Goal: Task Accomplishment & Management: Manage account settings

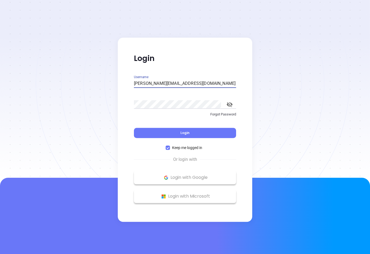
type input "Walter@motiva.net"
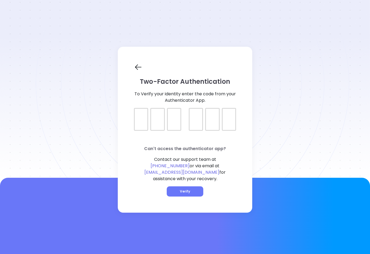
click at [143, 125] on div at bounding box center [141, 119] width 14 height 23
type input "672226"
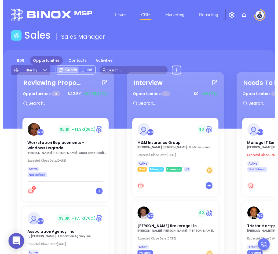
scroll to position [6, 0]
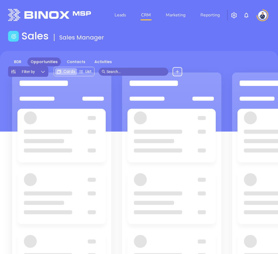
scroll to position [6, 0]
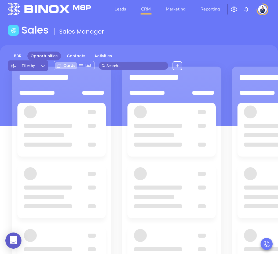
click at [31, 5] on img at bounding box center [49, 9] width 83 height 12
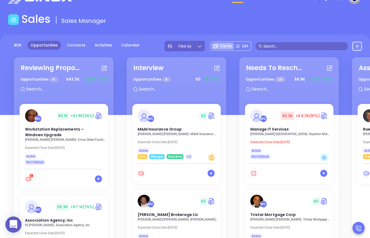
scroll to position [18, 0]
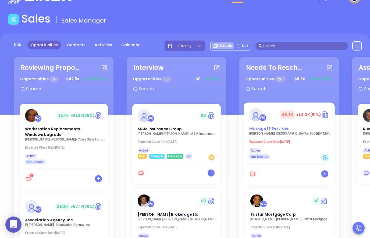
click at [270, 110] on div "WC $ 5.3K +$4.3K (81%)" at bounding box center [288, 114] width 86 height 13
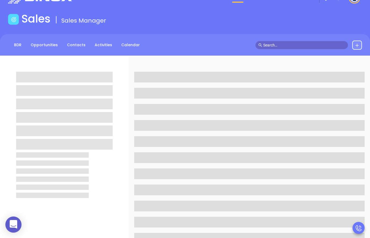
click at [270, 110] on span at bounding box center [249, 109] width 230 height 11
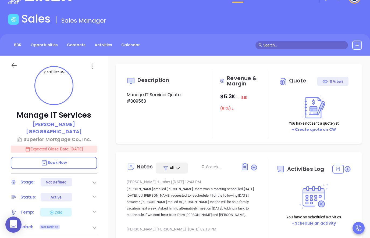
type input "[DATE]"
type input "10:00 am"
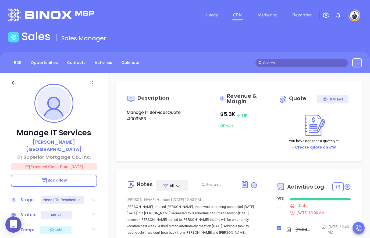
type input "[PERSON_NAME]"
click at [279, 205] on input "checkbox" at bounding box center [279, 206] width 4 height 4
checkbox input "true"
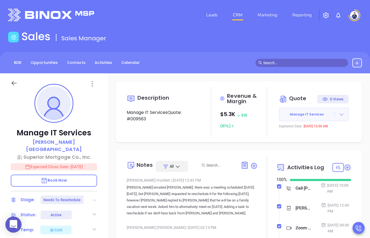
click at [95, 199] on icon at bounding box center [94, 200] width 4 height 2
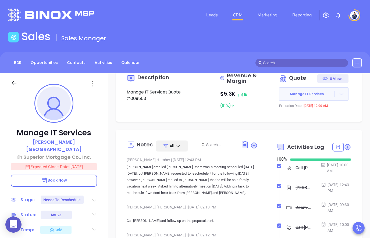
scroll to position [21, 0]
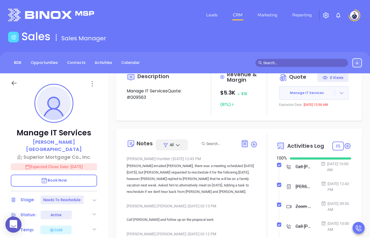
click at [95, 211] on icon at bounding box center [94, 213] width 5 height 5
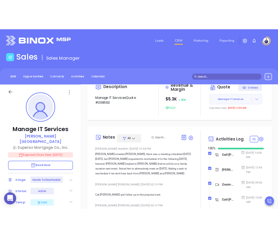
scroll to position [44, 0]
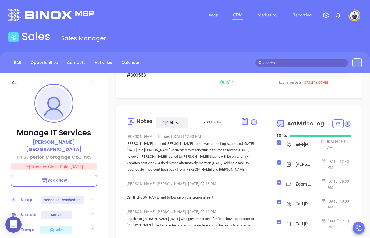
click at [95, 199] on icon at bounding box center [94, 200] width 4 height 2
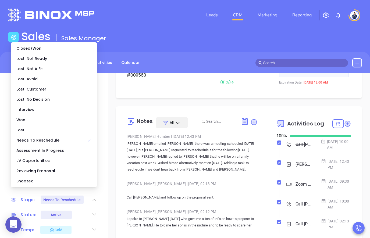
click at [56, 72] on div "Lost: Not A Fit" at bounding box center [54, 69] width 84 height 10
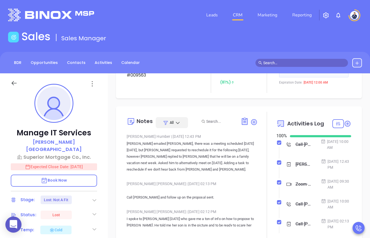
click at [95, 197] on icon at bounding box center [94, 199] width 5 height 5
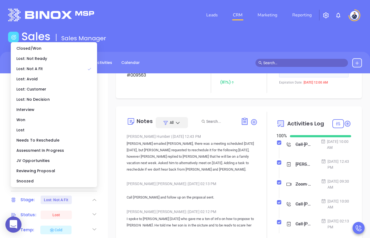
click at [48, 60] on div "Lost: Not Ready" at bounding box center [54, 58] width 84 height 10
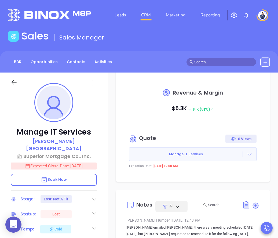
click at [228, 63] on input "text" at bounding box center [223, 62] width 59 height 6
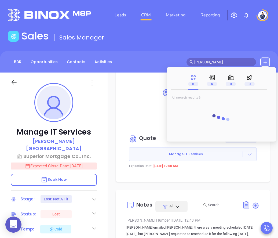
type input "[PERSON_NAME]"
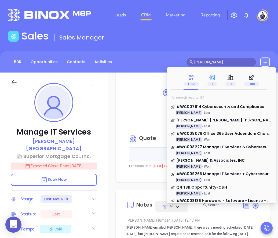
click at [214, 89] on div "1" at bounding box center [212, 80] width 9 height 19
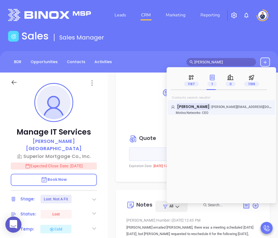
click at [200, 109] on link "Walter Contreras - [EMAIL_ADDRESS][DOMAIN_NAME] Motiva Networks - CEO" at bounding box center [221, 109] width 101 height 11
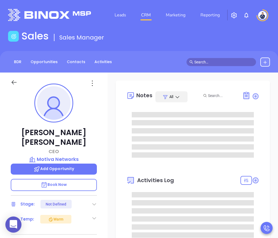
type input "[DATE]"
type input "10:00 am"
type input "[PERSON_NAME]"
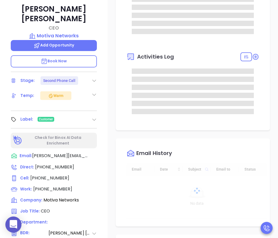
scroll to position [130, 0]
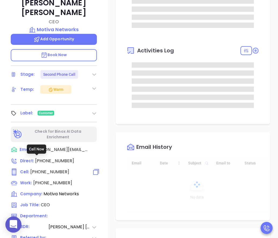
click at [41, 169] on span "[PHONE_NUMBER]" at bounding box center [49, 172] width 39 height 6
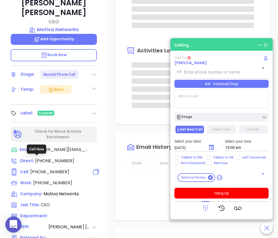
type input "[PHONE_NUMBER]"
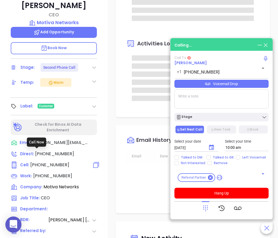
scroll to position [137, 0]
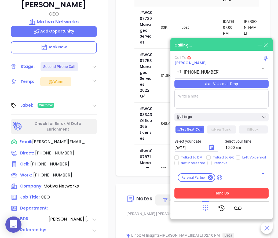
click at [226, 198] on button "Hang Up" at bounding box center [222, 193] width 94 height 11
click at [219, 198] on button "Hang Up" at bounding box center [222, 193] width 94 height 11
click at [236, 198] on button "Hang Up" at bounding box center [222, 193] width 94 height 11
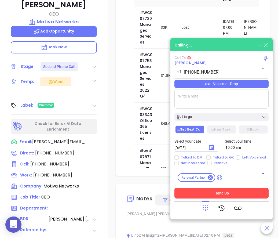
click at [226, 198] on button "Hang Up" at bounding box center [222, 193] width 94 height 11
click at [230, 198] on button "Hang Up" at bounding box center [222, 193] width 94 height 11
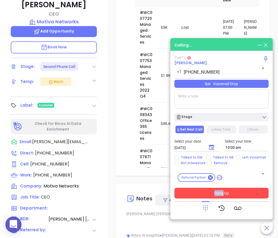
click at [230, 198] on button "Hang Up" at bounding box center [222, 193] width 94 height 11
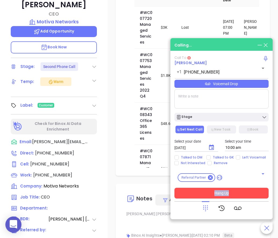
click at [230, 198] on button "Hang Up" at bounding box center [222, 193] width 94 height 11
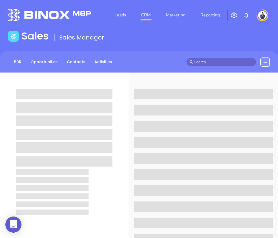
scroll to position [137, 0]
